Goal: Find specific page/section: Find specific page/section

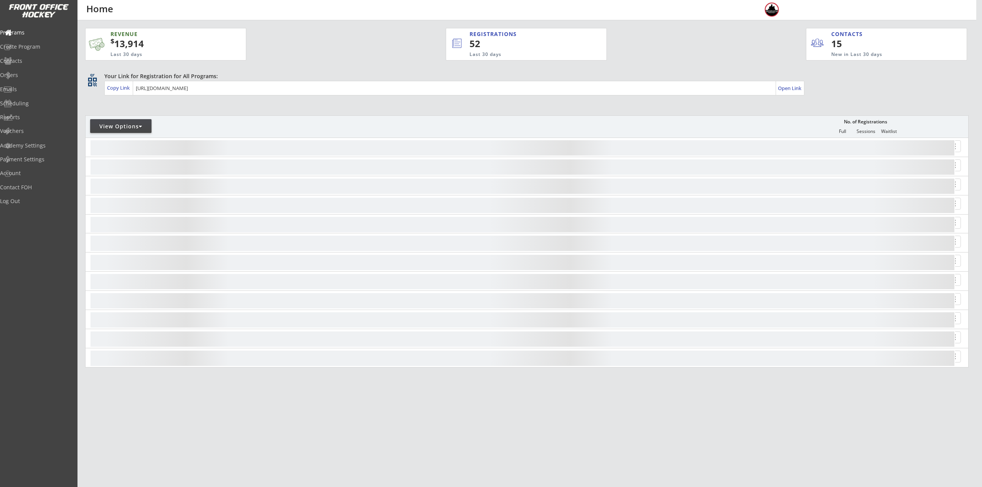
click at [147, 126] on div "View Options" at bounding box center [120, 127] width 61 height 8
select select ""Upcoming Programs""
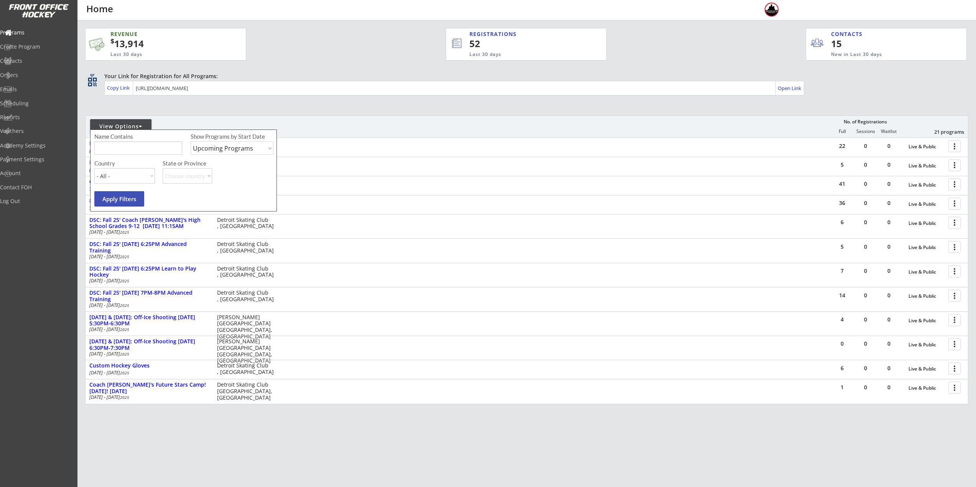
click at [151, 148] on input "input" at bounding box center [138, 148] width 88 height 13
type input "USa"
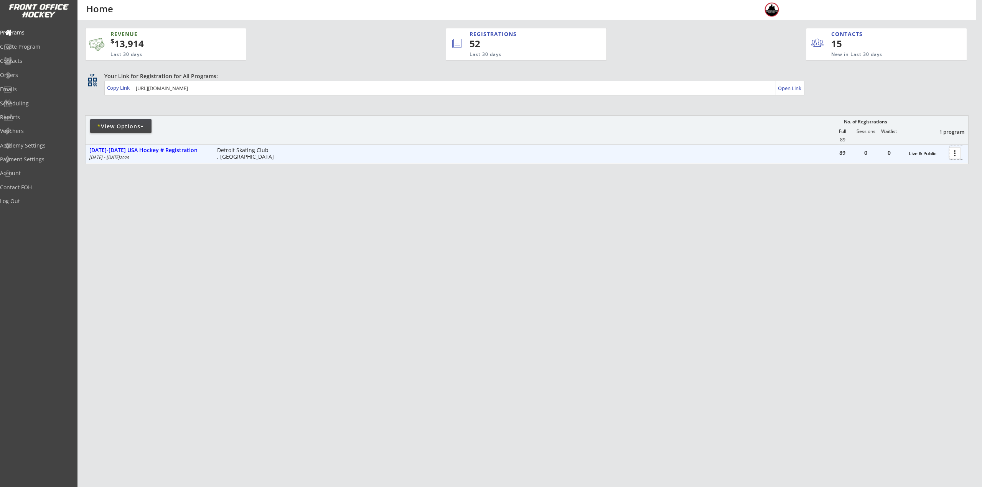
click at [956, 148] on div at bounding box center [955, 152] width 13 height 13
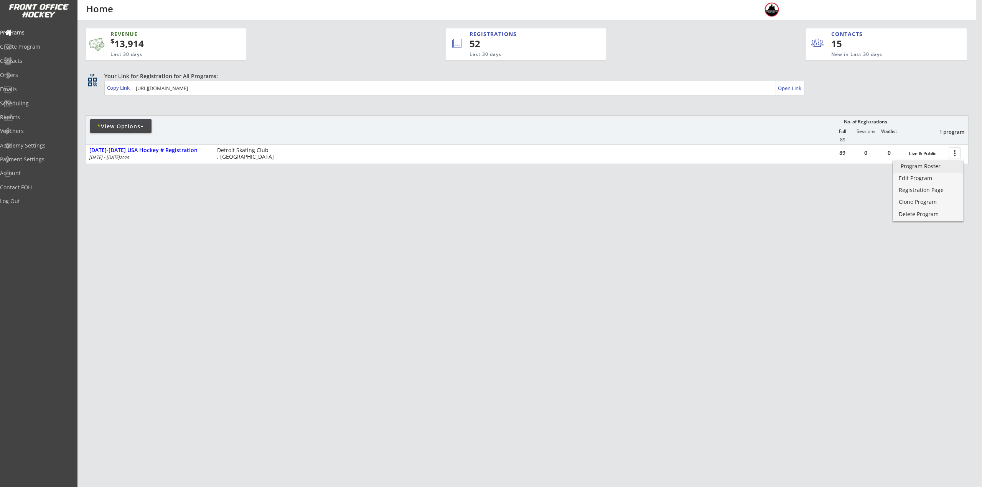
click at [938, 167] on div "Program Roster" at bounding box center [927, 166] width 55 height 5
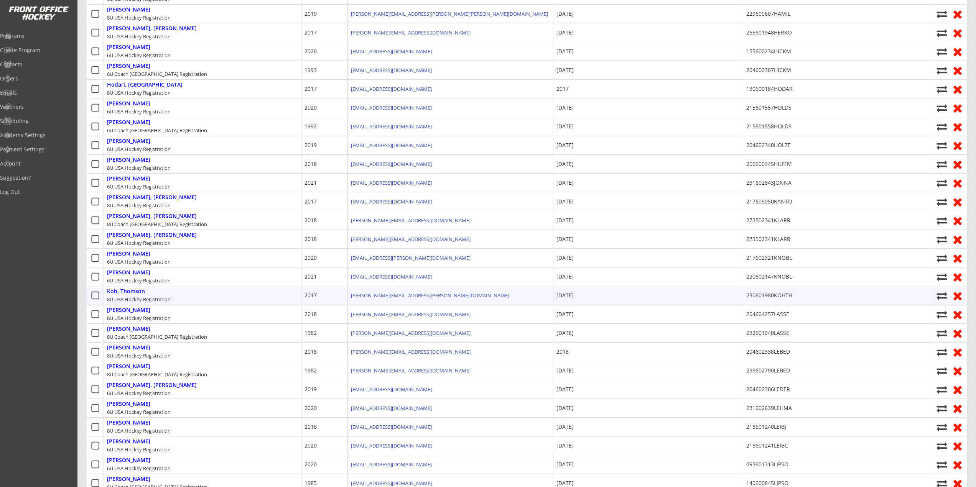
scroll to position [499, 0]
